Goal: Find specific fact: Find specific fact

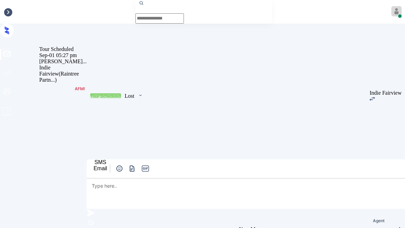
scroll to position [3073, 0]
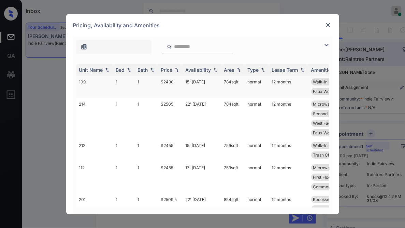
scroll to position [3073, 0]
click at [175, 68] on img at bounding box center [176, 69] width 7 height 5
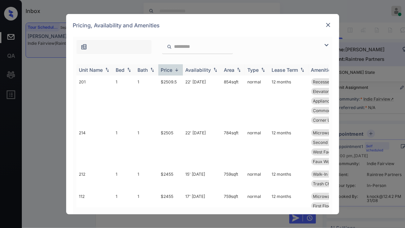
click at [175, 68] on img at bounding box center [176, 69] width 7 height 5
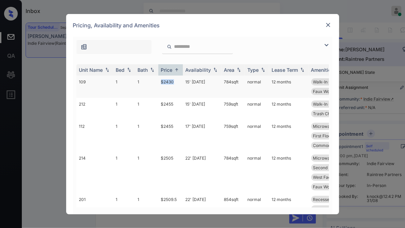
drag, startPoint x: 175, startPoint y: 81, endPoint x: 158, endPoint y: 79, distance: 17.1
click at [158, 79] on td "$2430" at bounding box center [170, 86] width 25 height 22
copy td "$2430"
click at [180, 84] on td "$2430" at bounding box center [170, 86] width 25 height 22
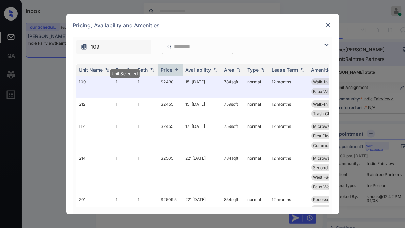
click at [327, 23] on img at bounding box center [328, 24] width 7 height 7
